Goal: Find specific page/section: Find specific page/section

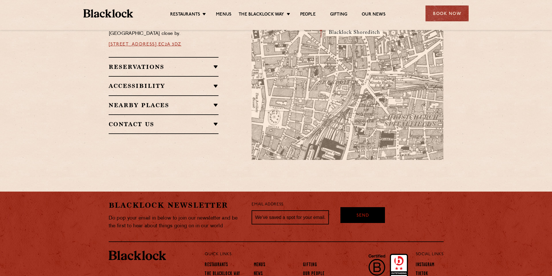
scroll to position [337, 0]
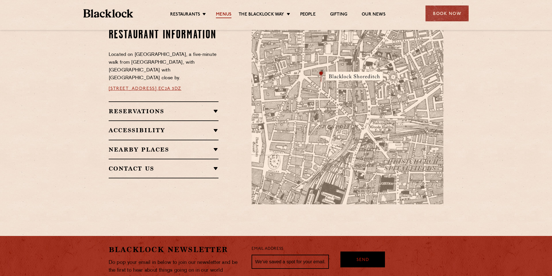
click at [227, 16] on link "Menus" at bounding box center [224, 15] width 16 height 6
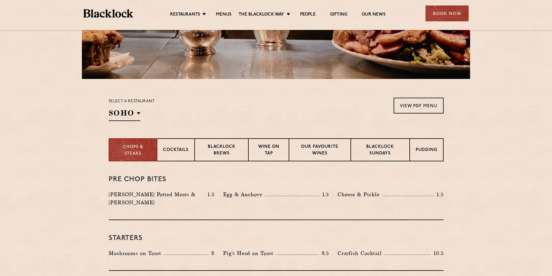
scroll to position [130, 0]
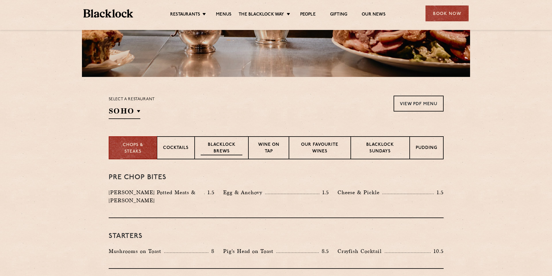
click at [213, 152] on p "Blacklock Brews" at bounding box center [222, 149] width 42 height 14
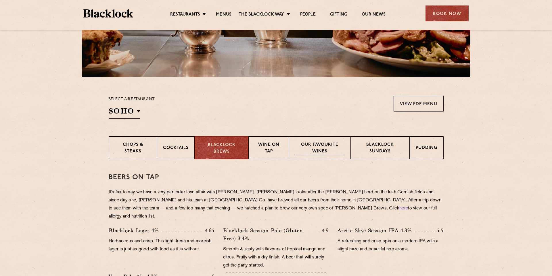
click at [338, 150] on p "Our favourite wines" at bounding box center [320, 149] width 50 height 14
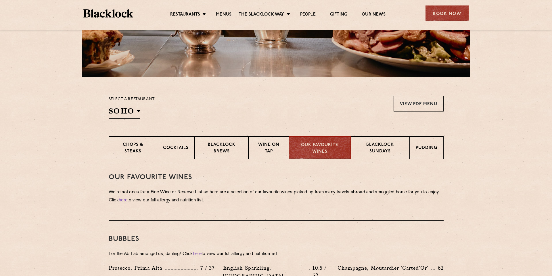
click at [363, 144] on p "Blacklock Sundays" at bounding box center [380, 149] width 47 height 14
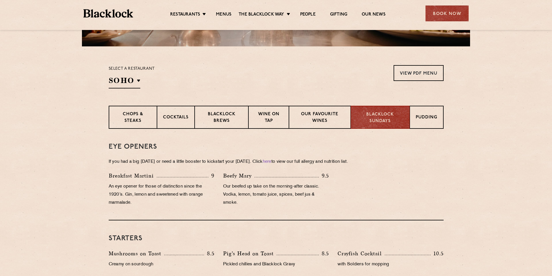
scroll to position [0, 0]
